Goal: Navigation & Orientation: Find specific page/section

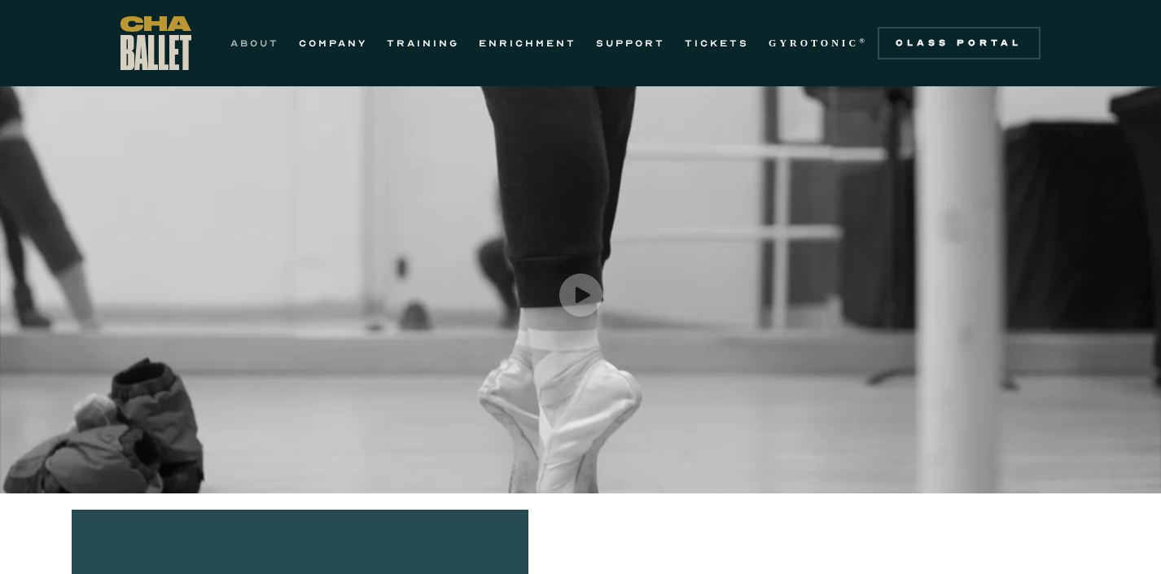
click at [257, 42] on link "ABOUT" at bounding box center [254, 43] width 49 height 20
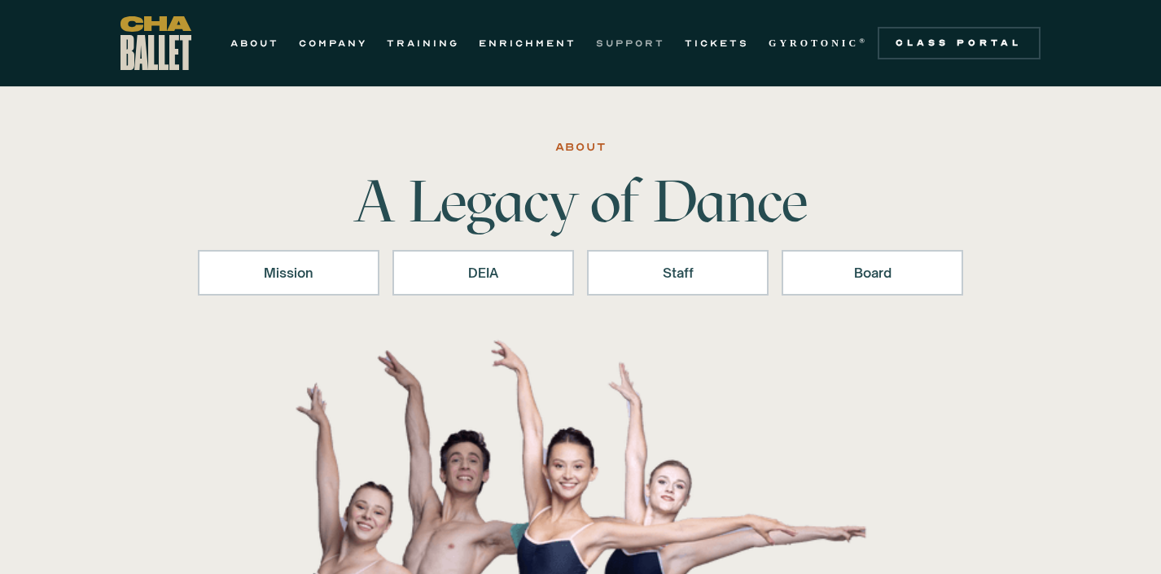
click at [627, 39] on link "SUPPORT" at bounding box center [630, 43] width 69 height 20
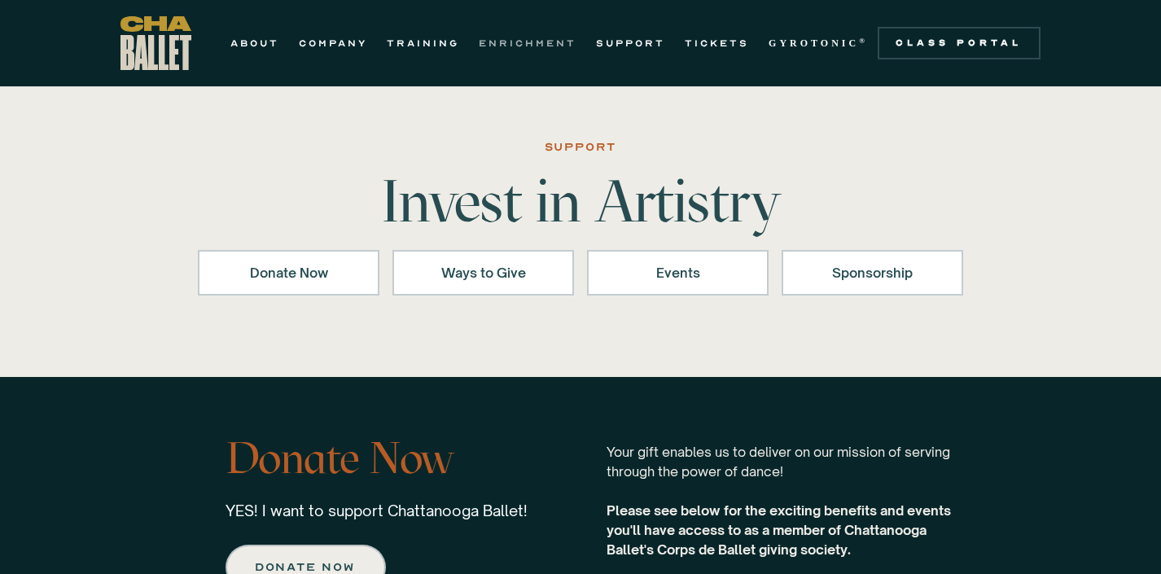
click at [503, 41] on link "ENRICHMENT" at bounding box center [528, 43] width 98 height 20
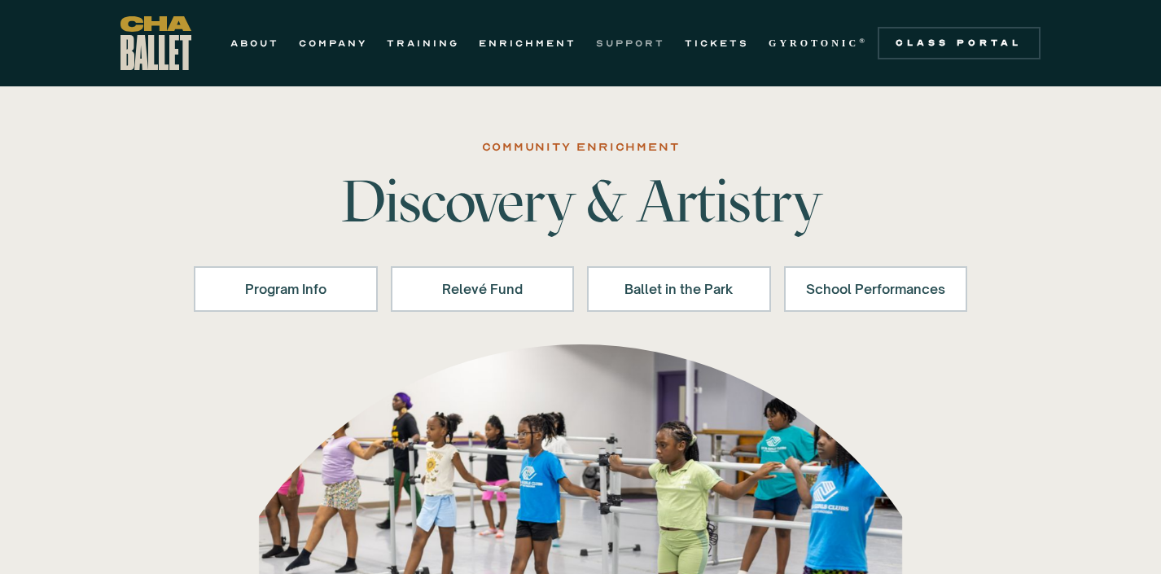
click at [607, 43] on link "SUPPORT" at bounding box center [630, 43] width 69 height 20
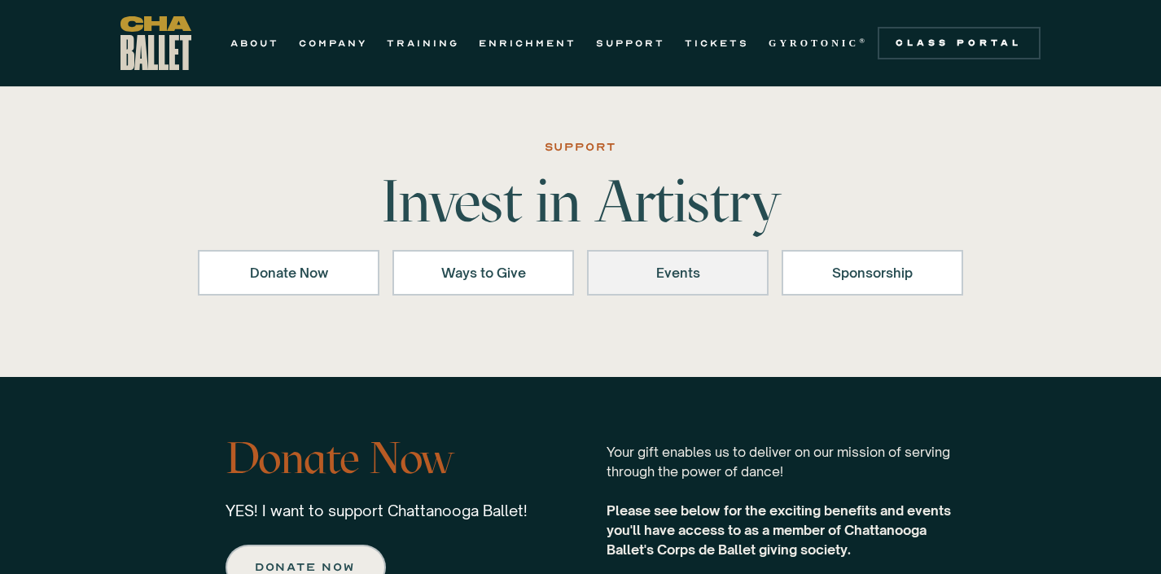
click at [699, 273] on div "Events" at bounding box center [677, 273] width 139 height 20
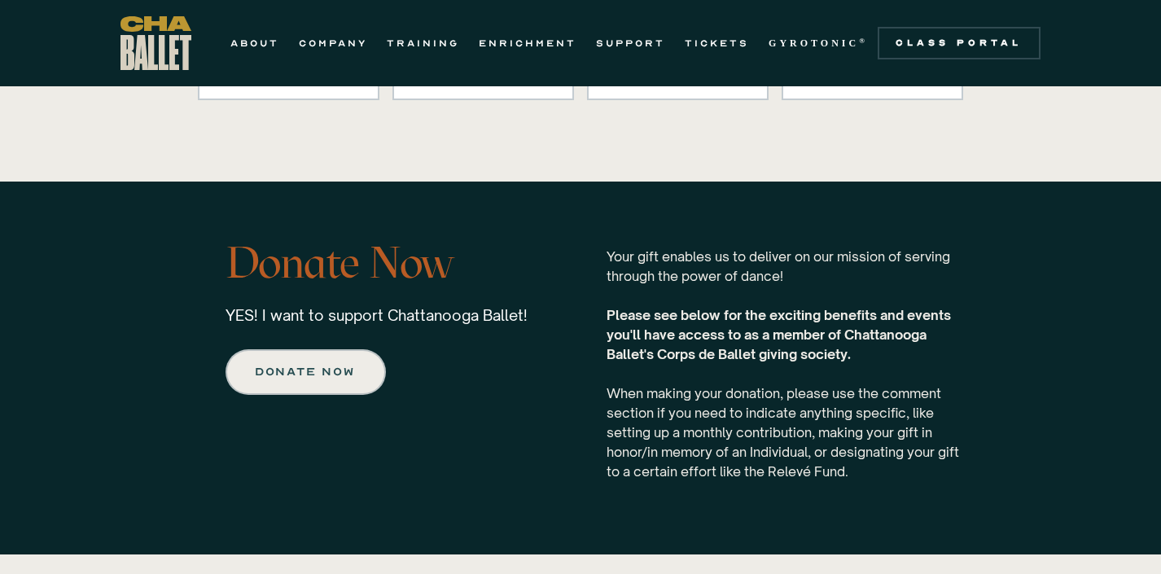
scroll to position [193, 0]
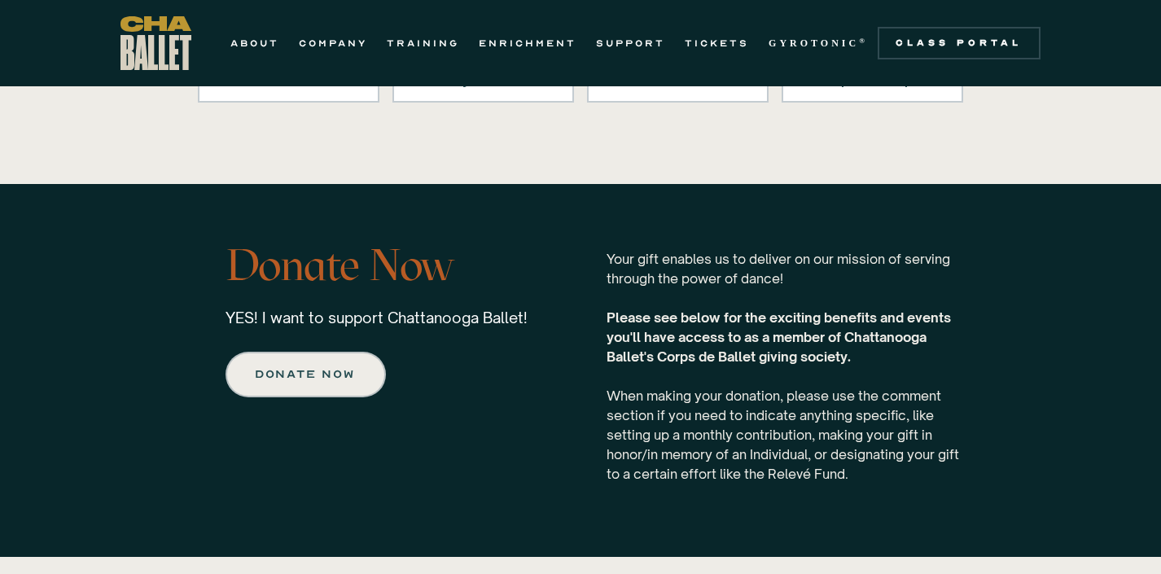
click at [558, 225] on div "Donate Now YES! I want to support Chattanooga Ballet! Donate now Your gift enab…" at bounding box center [580, 370] width 1161 height 373
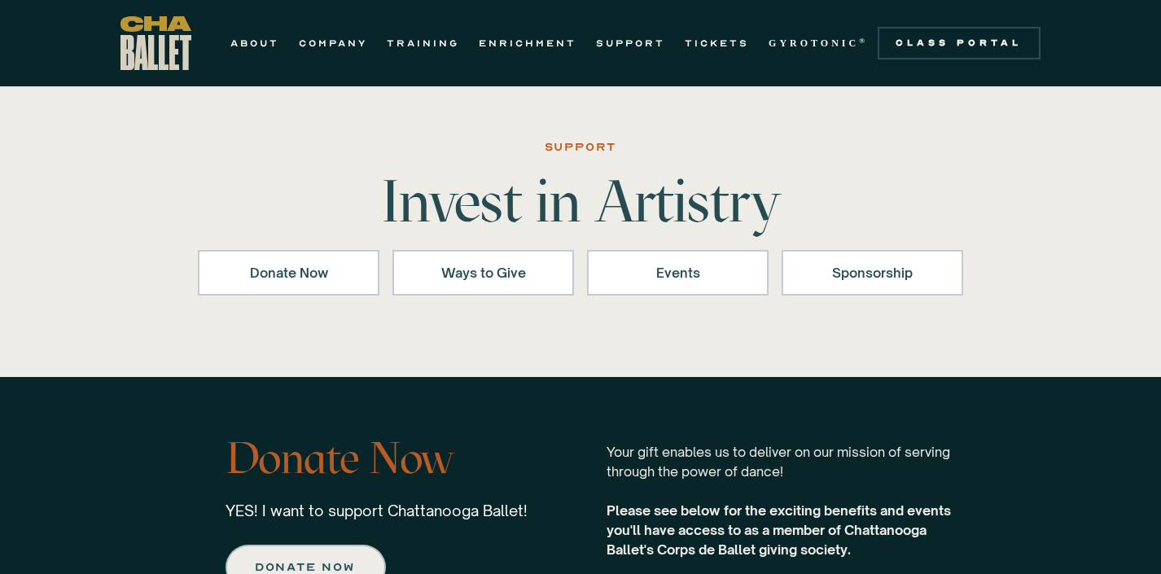
scroll to position [0, 0]
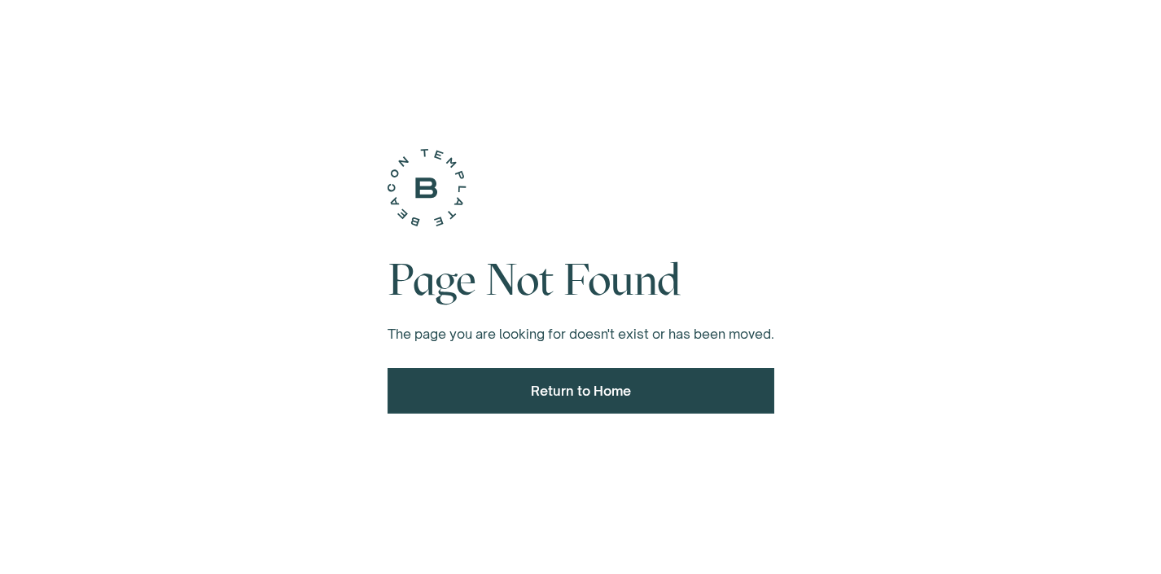
click at [513, 388] on div "Return to Home" at bounding box center [581, 391] width 344 height 20
